Goal: Obtain resource: Download file/media

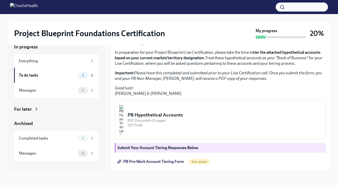
scroll to position [103, 0]
click at [124, 123] on img "button" at bounding box center [121, 120] width 5 height 30
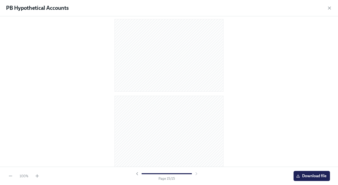
scroll to position [1006, 0]
click at [309, 180] on button "Download file" at bounding box center [312, 176] width 36 height 10
click at [327, 9] on icon "button" at bounding box center [329, 8] width 5 height 5
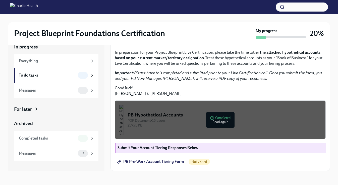
scroll to position [109, 0]
click at [166, 149] on strong "Submit Your Account Tiering Responses Below" at bounding box center [158, 148] width 81 height 5
click at [173, 148] on strong "Submit Your Account Tiering Responses Below" at bounding box center [158, 148] width 81 height 5
click at [153, 164] on span "PB Pre-Work Account Tiering Form" at bounding box center [151, 161] width 66 height 5
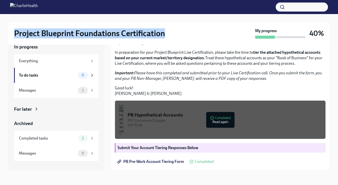
drag, startPoint x: 183, startPoint y: 34, endPoint x: 13, endPoint y: 31, distance: 169.5
click at [13, 31] on div "Project Blueprint Foundations Certification My progress 40%" at bounding box center [169, 33] width 322 height 23
copy h2 "Project Blueprint Foundations Certification"
